Goal: Find specific page/section: Find specific page/section

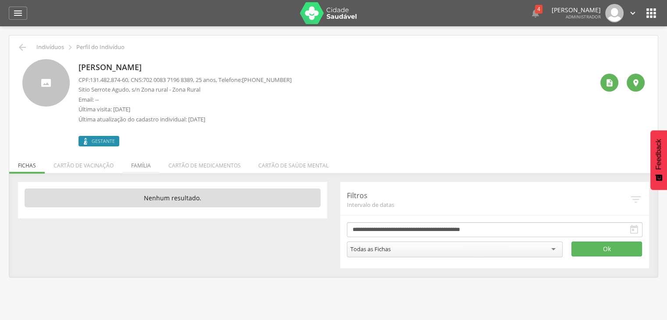
click at [149, 169] on li "Família" at bounding box center [140, 163] width 37 height 21
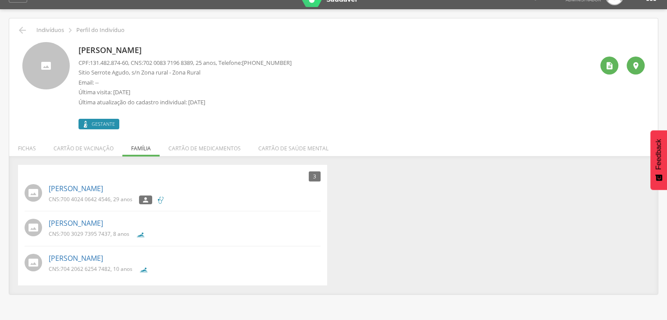
scroll to position [26, 0]
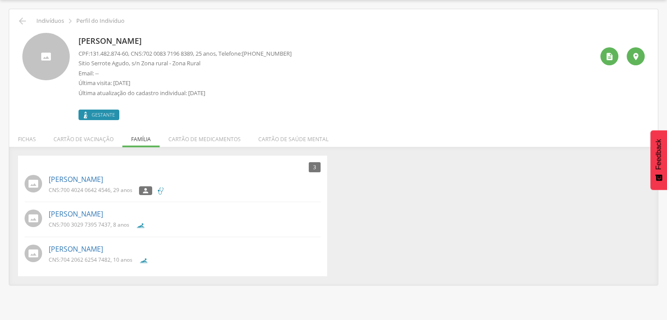
click at [192, 299] on div " Supervisão  Distritos  Ubs adicionar ubs  Coordenador: - Amparo / PB Inter…" at bounding box center [333, 160] width 667 height 320
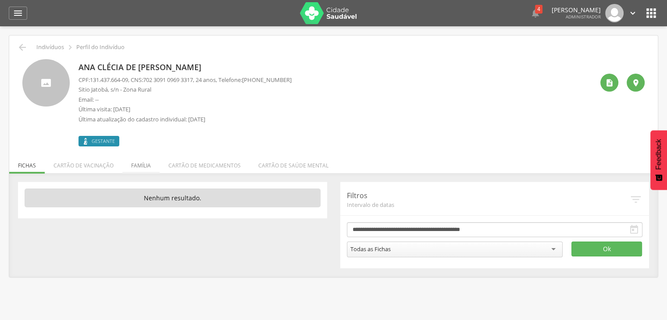
click at [142, 164] on li "Família" at bounding box center [140, 163] width 37 height 21
